Goal: Navigation & Orientation: Find specific page/section

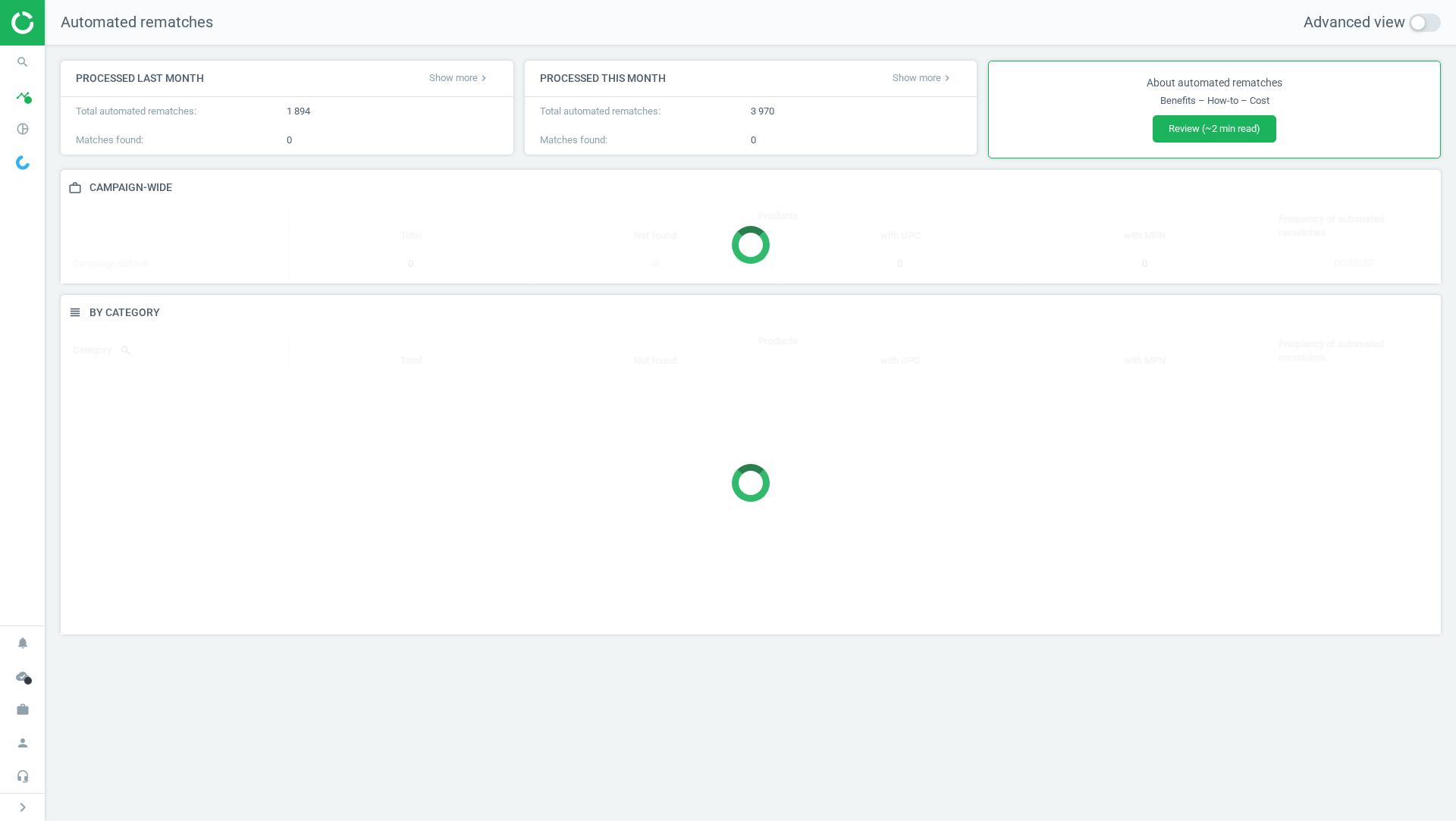
scroll to position [340, 1380]
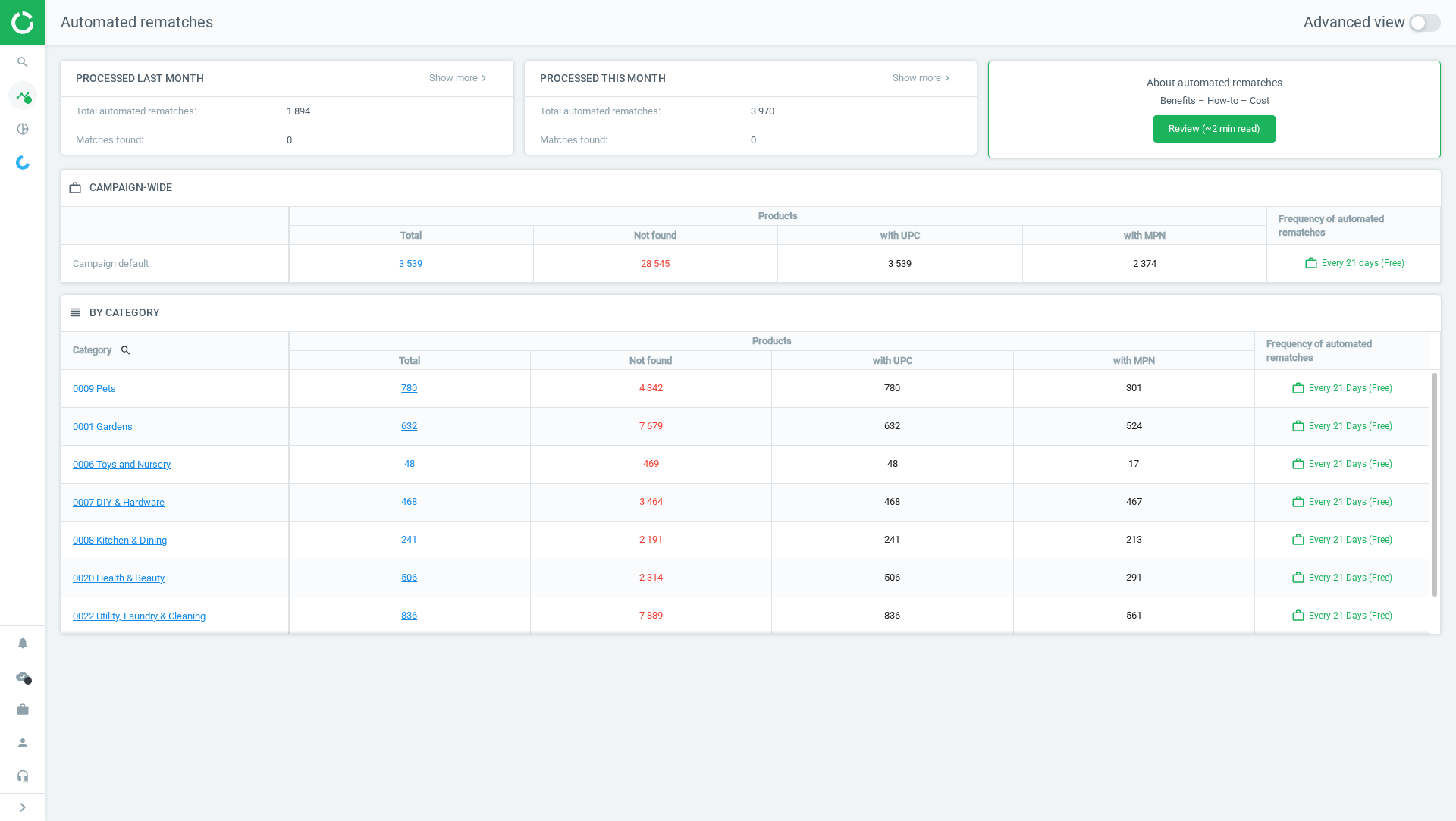
click at [26, 106] on icon "timeline" at bounding box center [22, 96] width 29 height 29
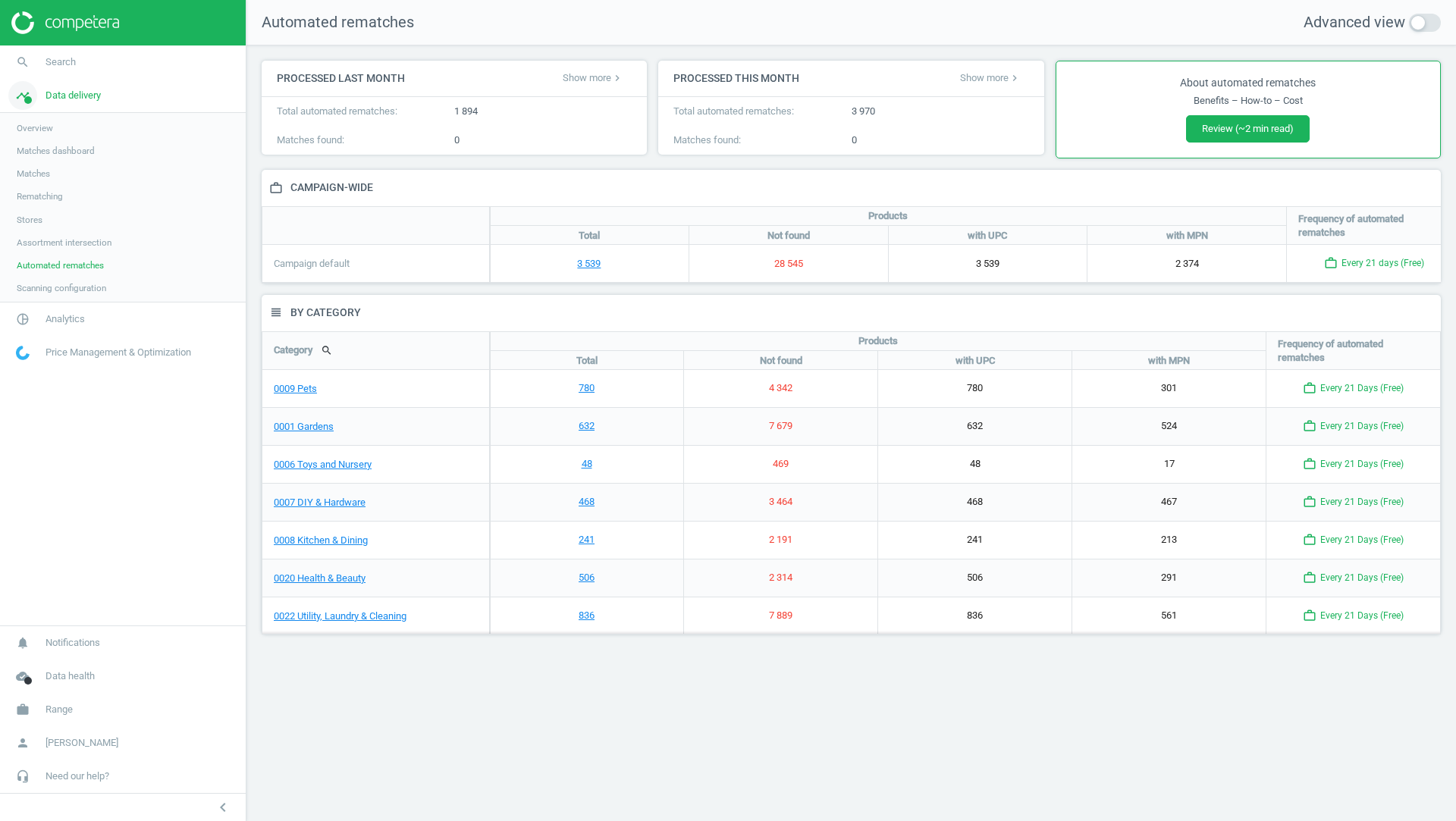
scroll to position [7, 8]
click at [82, 295] on link "Scanning configuration" at bounding box center [123, 288] width 246 height 23
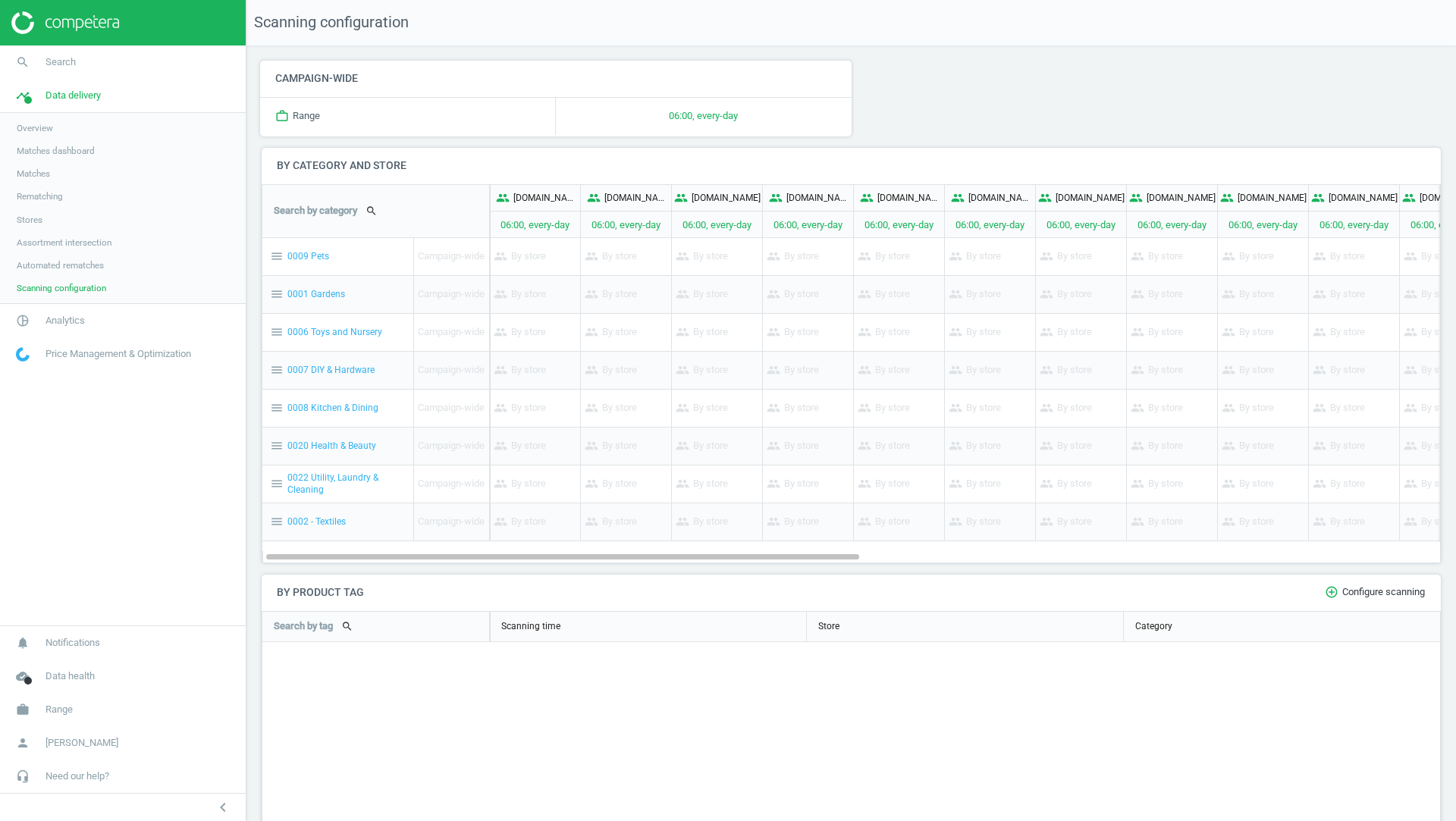
click at [53, 130] on span "Overview" at bounding box center [35, 128] width 36 height 12
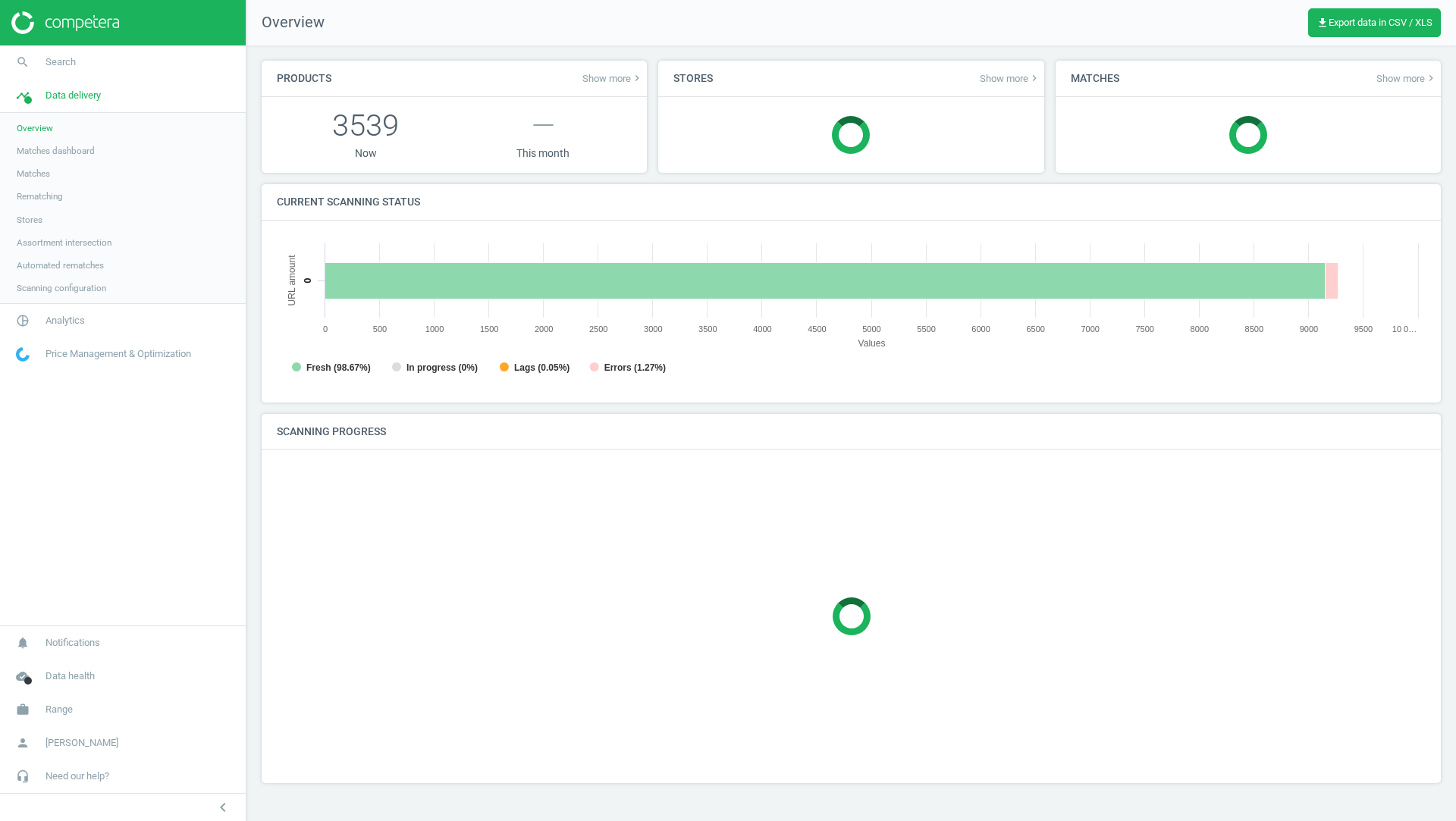
scroll to position [303, 1150]
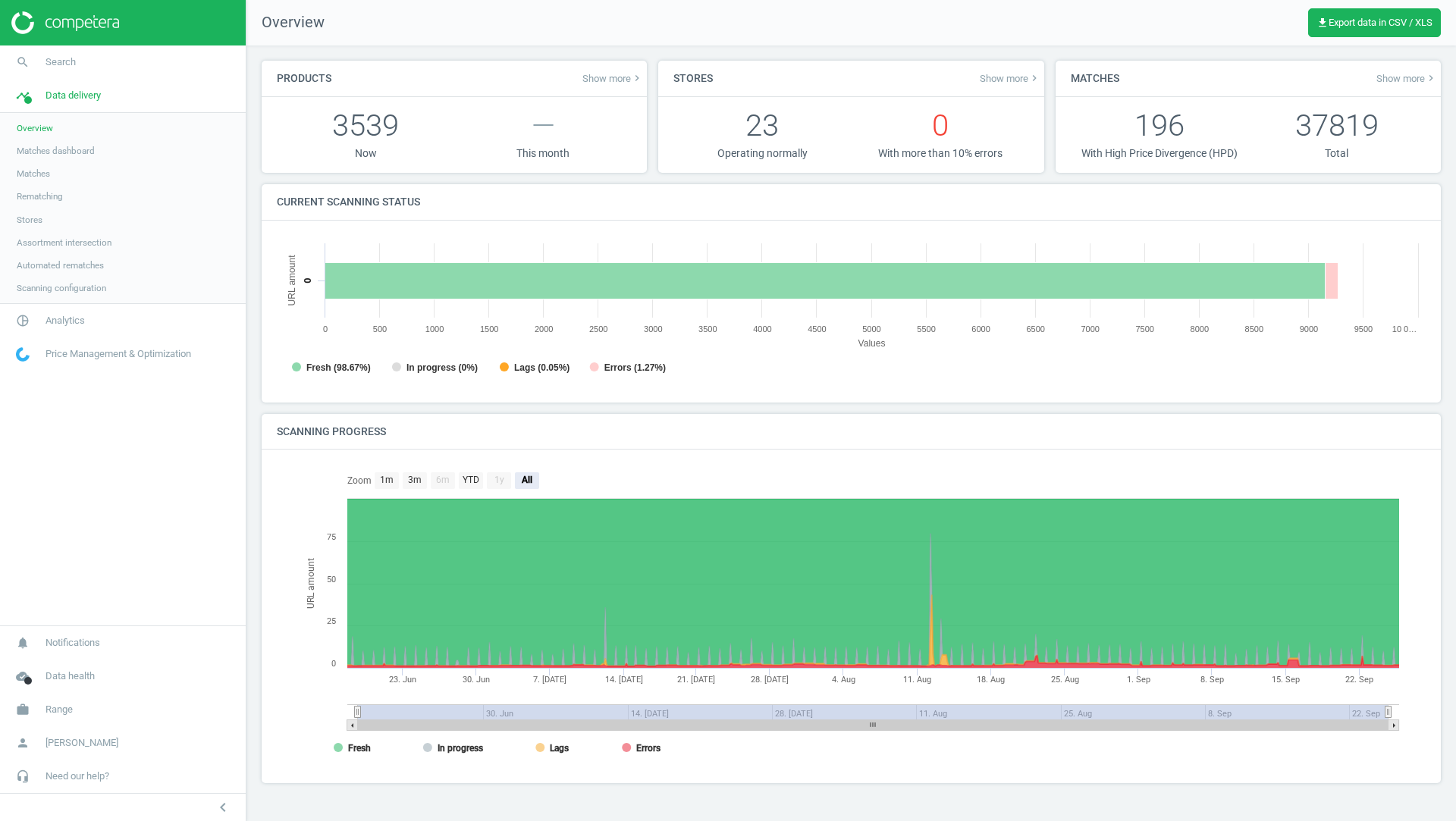
click at [63, 142] on link "Matches dashboard" at bounding box center [123, 151] width 246 height 23
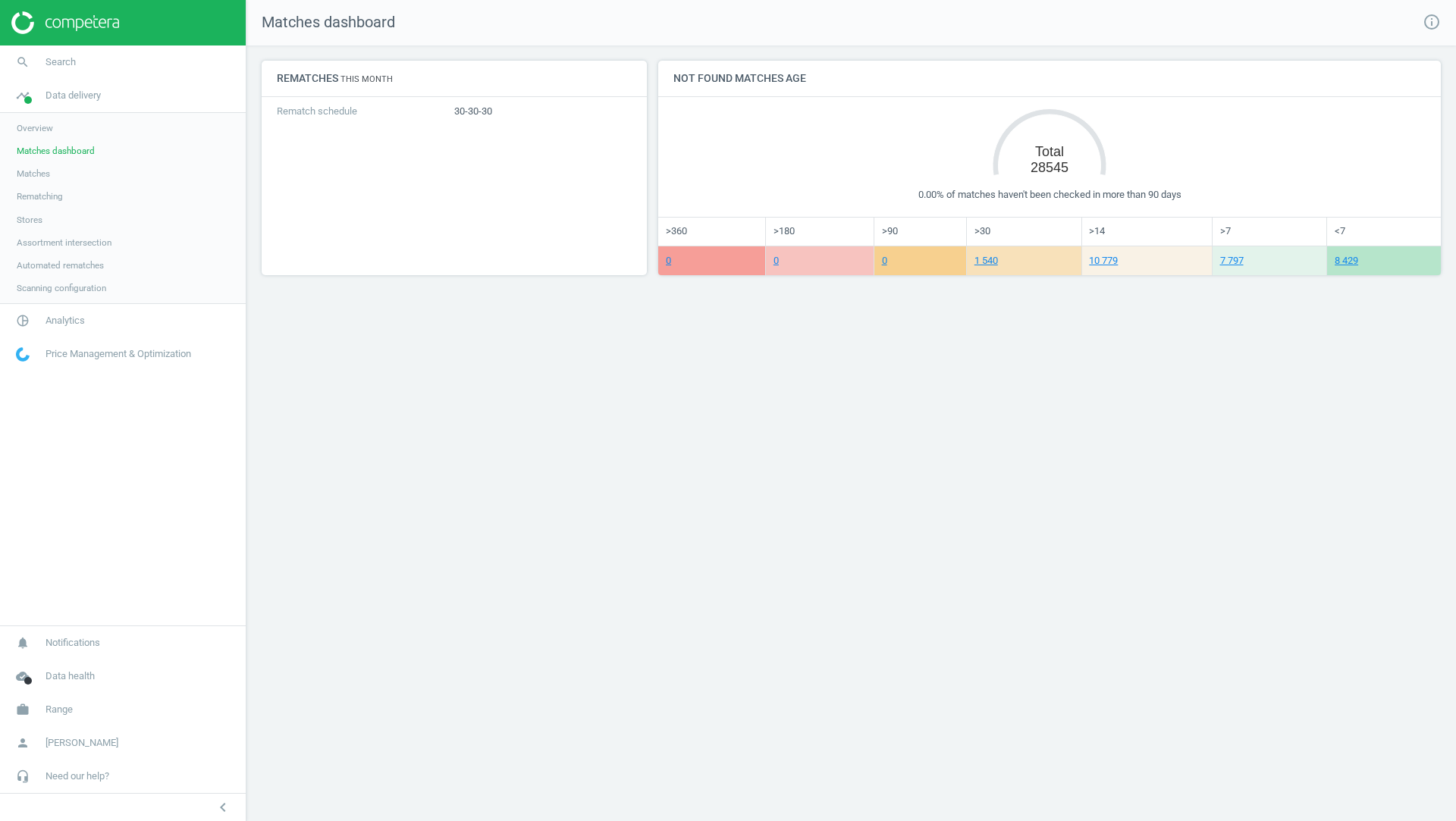
click at [93, 260] on span "Automated rematches" at bounding box center [60, 265] width 88 height 12
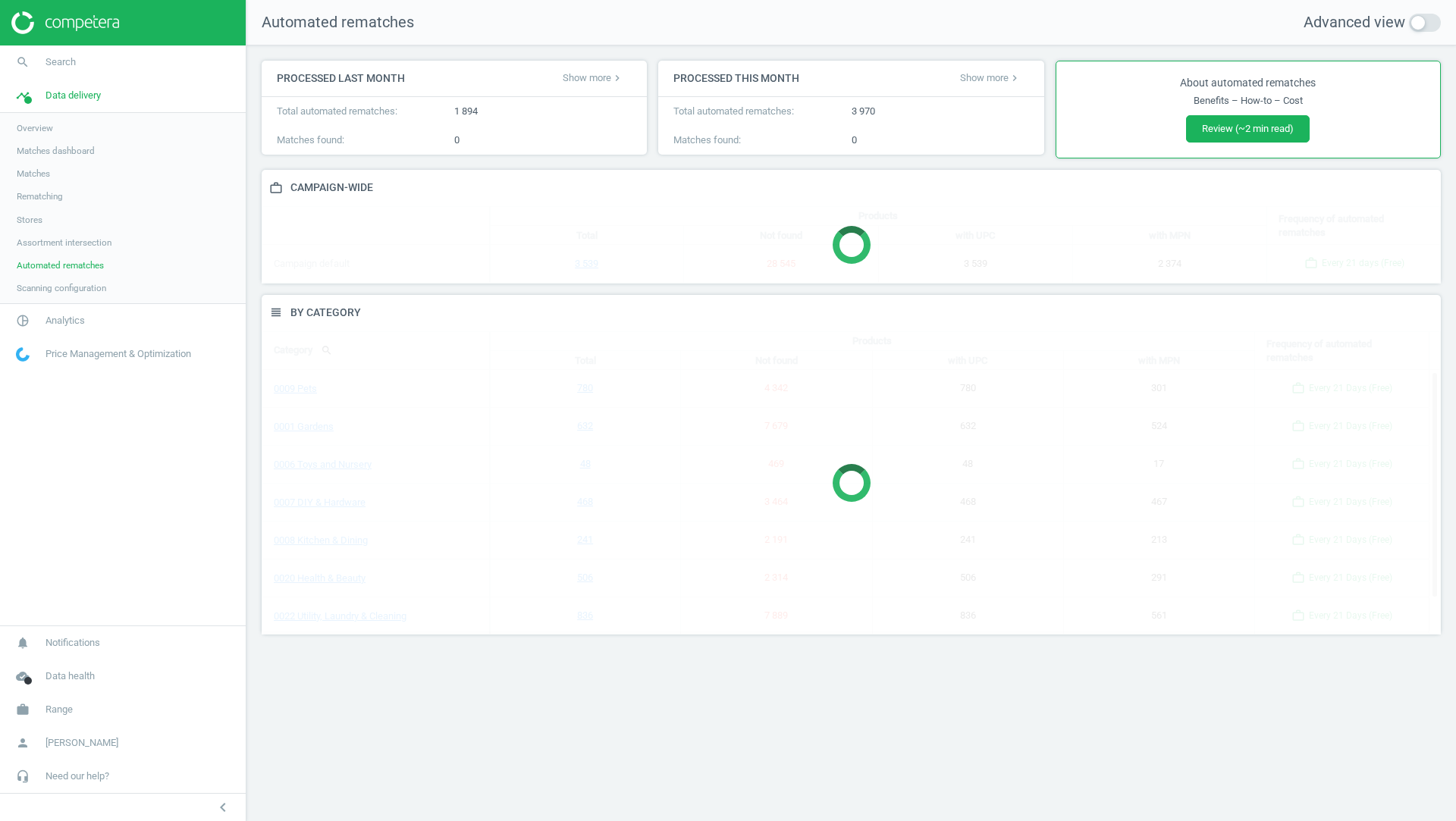
scroll to position [340, 1180]
